Goal: Task Accomplishment & Management: Use online tool/utility

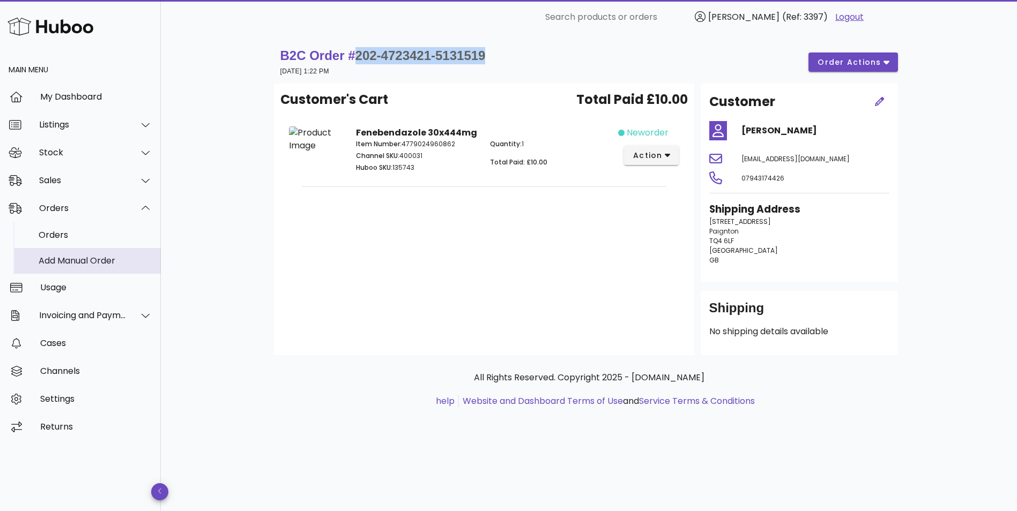
click at [57, 262] on div "Add Manual Order" at bounding box center [96, 261] width 114 height 10
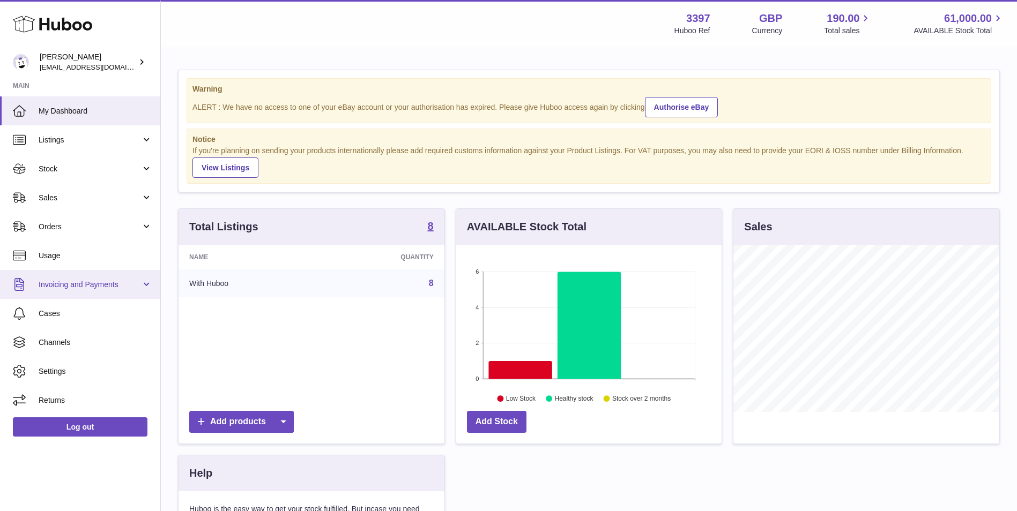
scroll to position [167, 265]
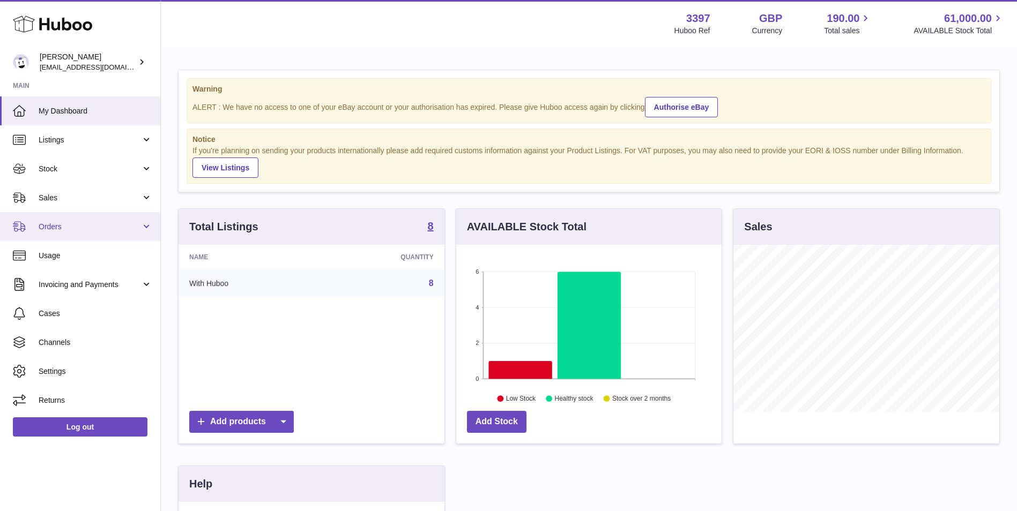
click at [48, 219] on link "Orders" at bounding box center [80, 226] width 160 height 29
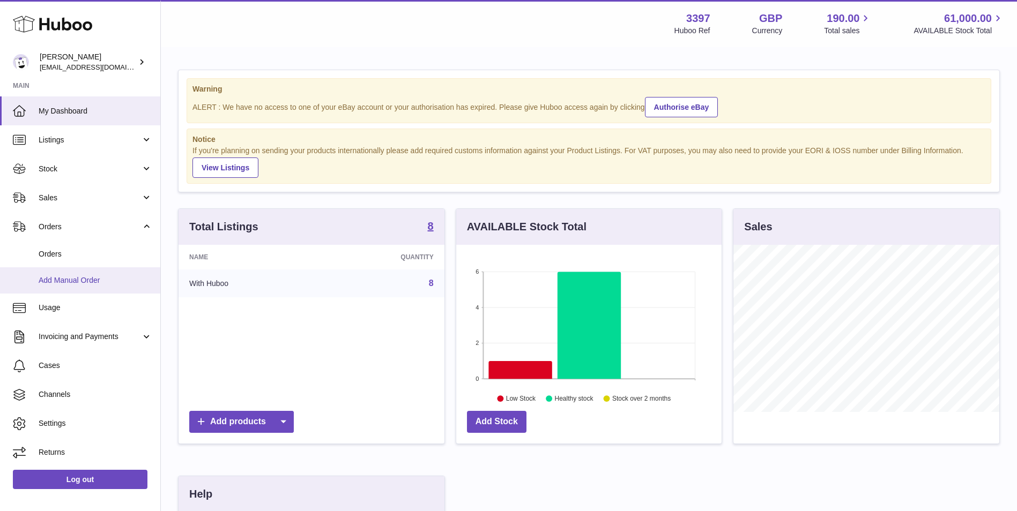
click at [49, 282] on span "Add Manual Order" at bounding box center [96, 280] width 114 height 10
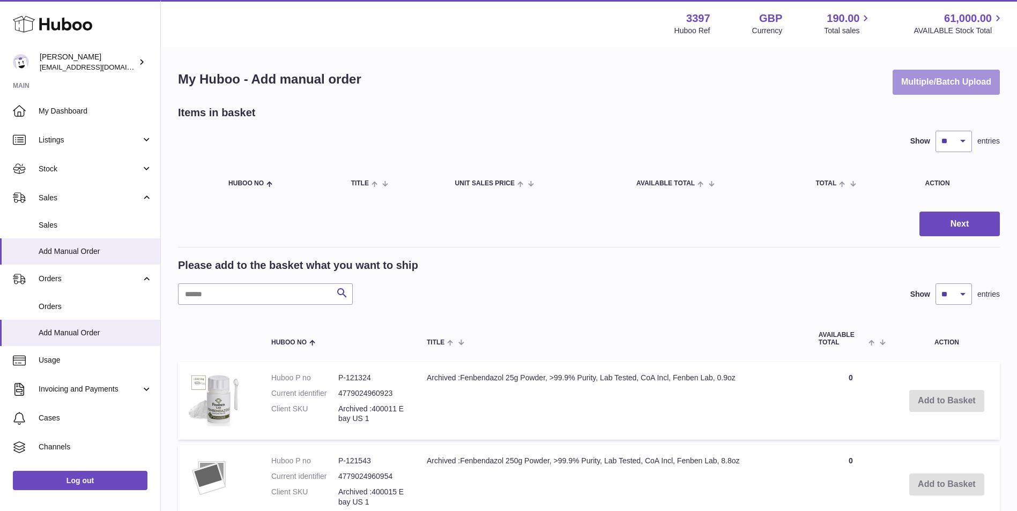
click at [925, 85] on button "Multiple/Batch Upload" at bounding box center [945, 82] width 107 height 25
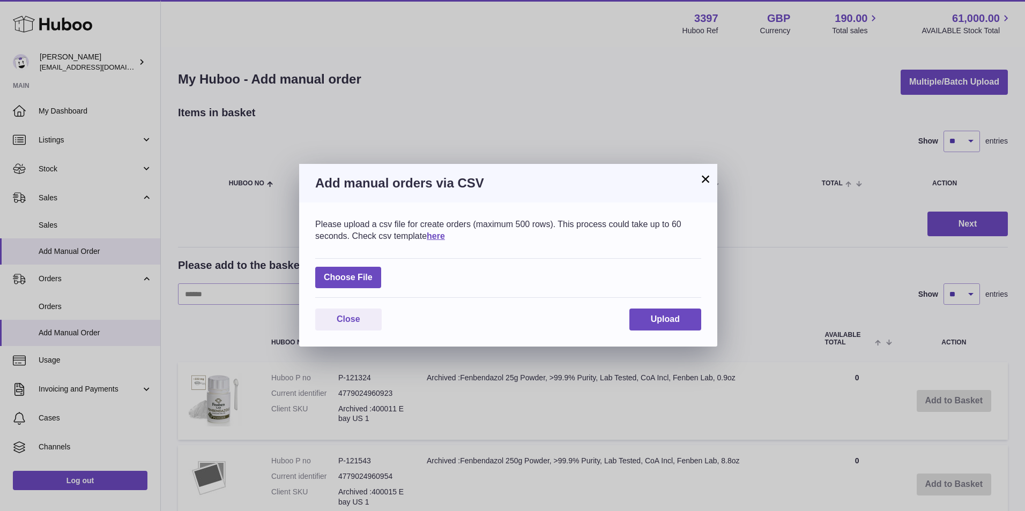
click at [315, 278] on div "Please upload a csv file for create orders (maximum 500 rows). This process cou…" at bounding box center [508, 275] width 418 height 144
click at [325, 278] on label at bounding box center [348, 278] width 66 height 22
click at [372, 273] on input "file" at bounding box center [372, 272] width 1 height 1
type input "**********"
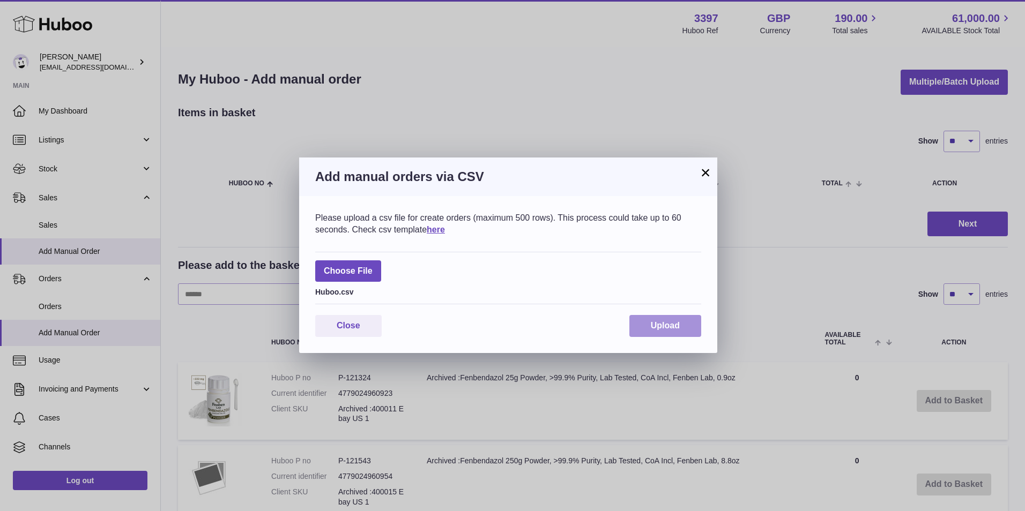
click at [666, 328] on span "Upload" at bounding box center [665, 325] width 29 height 9
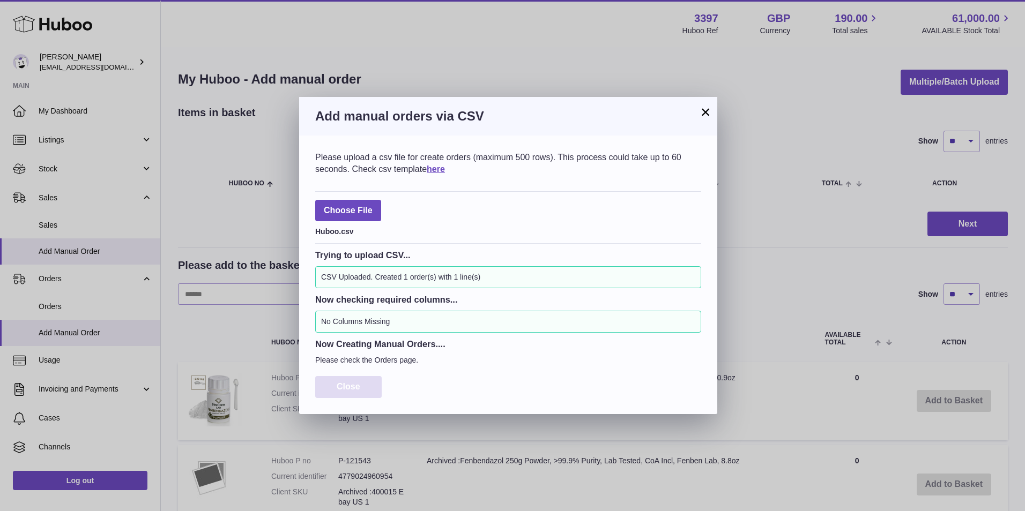
click at [362, 392] on button "Close" at bounding box center [348, 387] width 66 height 22
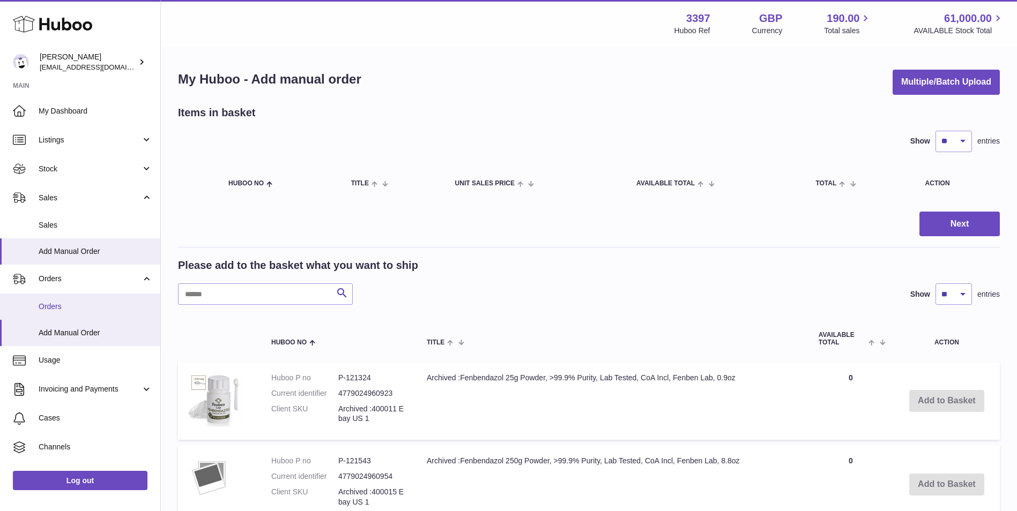
drag, startPoint x: 48, startPoint y: 307, endPoint x: 72, endPoint y: 315, distance: 24.9
click at [48, 307] on span "Orders" at bounding box center [96, 307] width 114 height 10
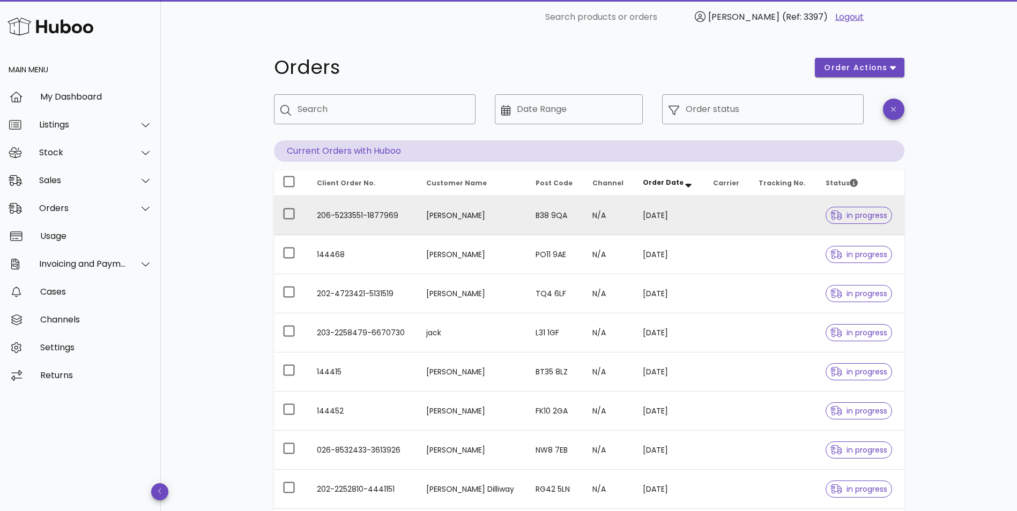
click at [329, 211] on td "206-5233551-1877969" at bounding box center [362, 215] width 109 height 39
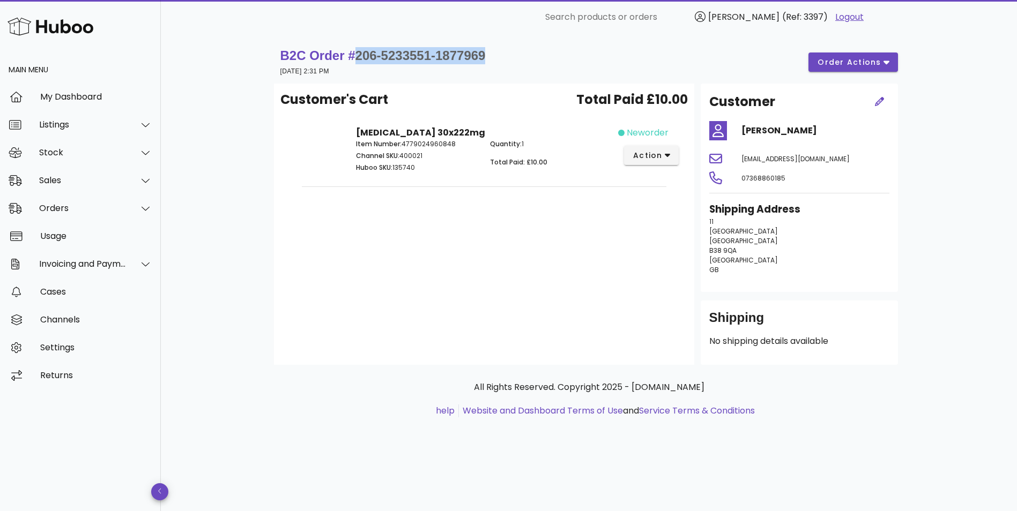
drag, startPoint x: 496, startPoint y: 57, endPoint x: 355, endPoint y: 58, distance: 140.9
click at [355, 58] on div "B2C Order # 206-5233551-1877969 16 September 2025 at 2:31 PM order actions" at bounding box center [588, 62] width 617 height 30
copy span "206-5233551-1877969"
